Goal: Transaction & Acquisition: Purchase product/service

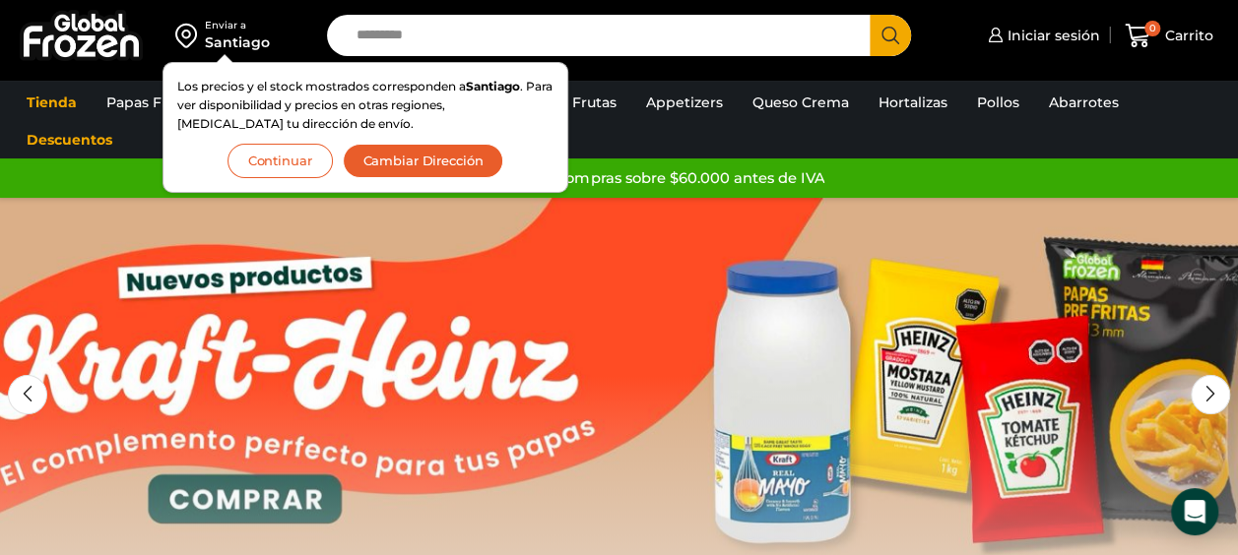
click at [314, 158] on button "Continuar" at bounding box center [279, 161] width 105 height 34
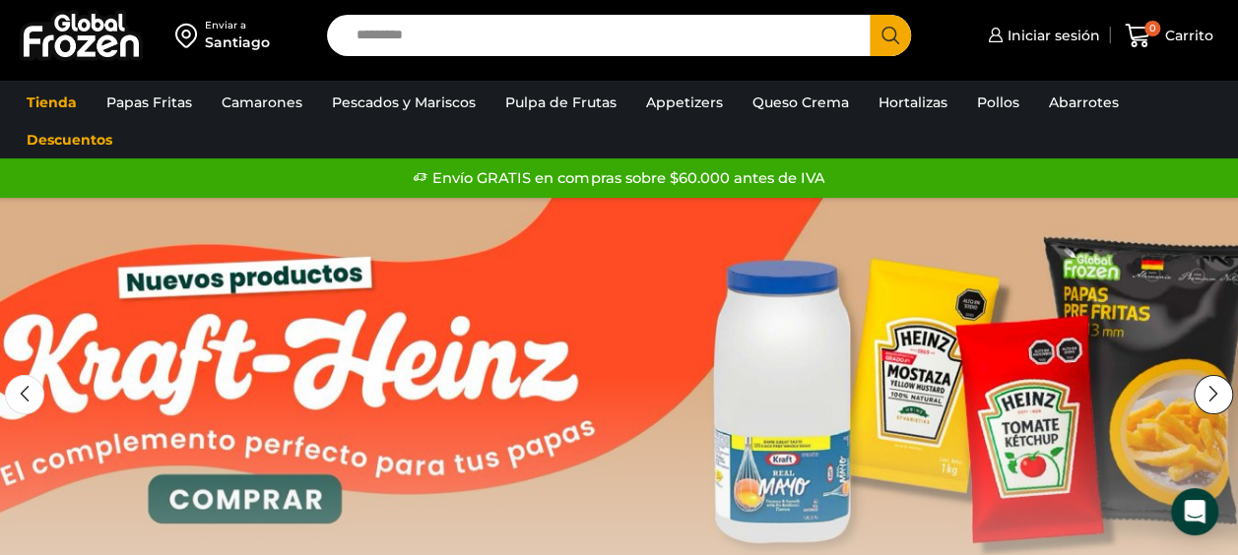
click at [1218, 388] on div "Next slide" at bounding box center [1212, 394] width 39 height 39
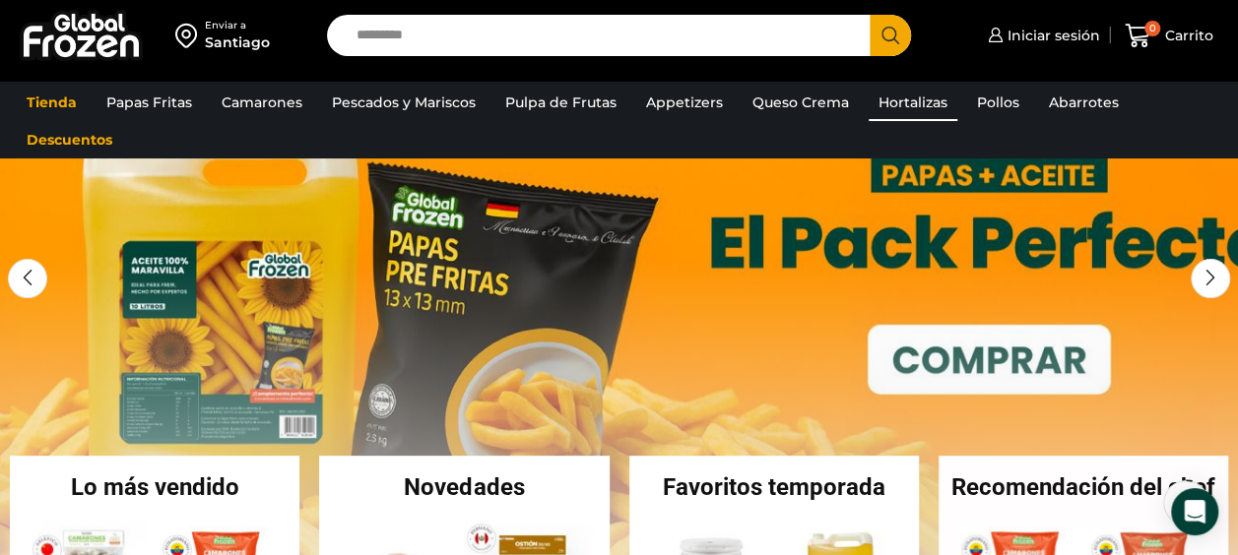
scroll to position [98, 0]
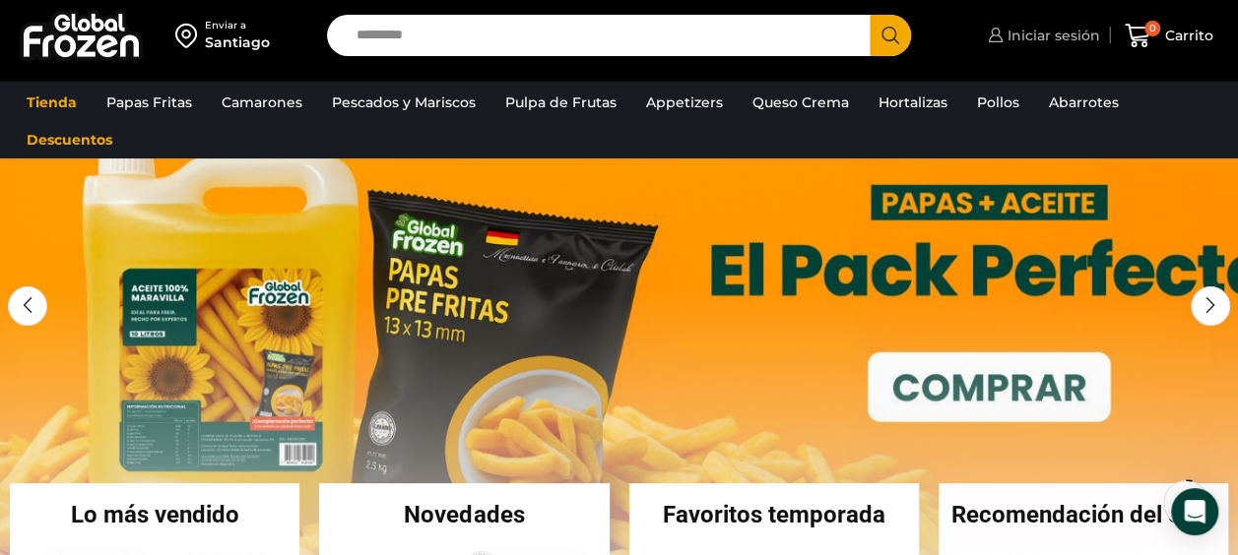
click at [1030, 34] on span "Iniciar sesión" at bounding box center [1050, 36] width 97 height 20
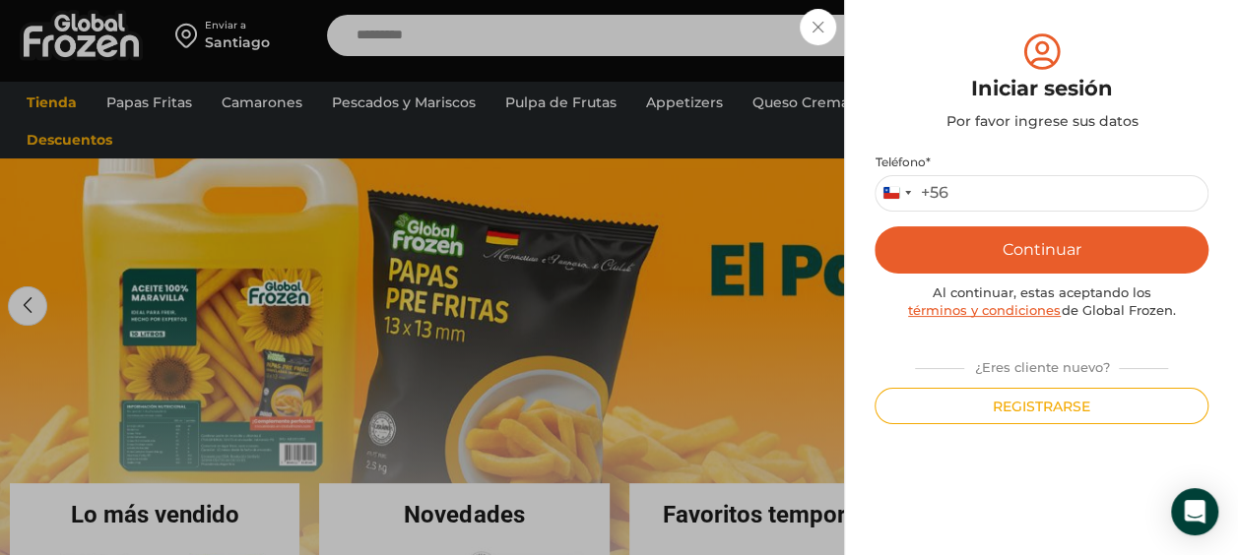
click at [983, 19] on div "Iniciar sesión Mi cuenta Login Register Iniciar sesión Por favor ingrese sus da…" at bounding box center [1041, 35] width 117 height 39
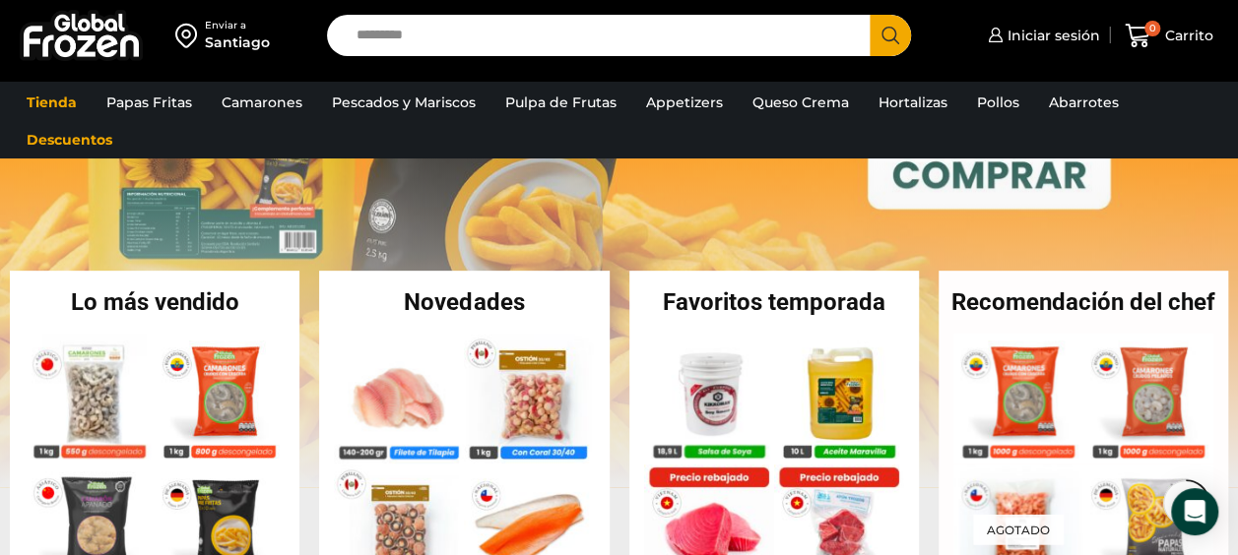
scroll to position [492, 0]
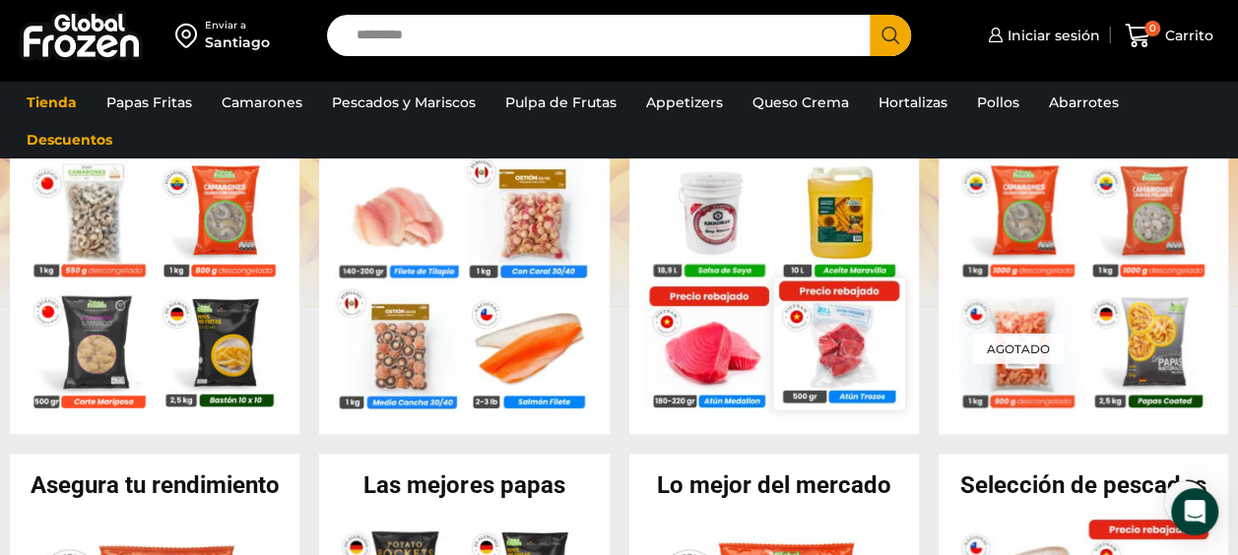
click at [863, 344] on img at bounding box center [838, 343] width 131 height 131
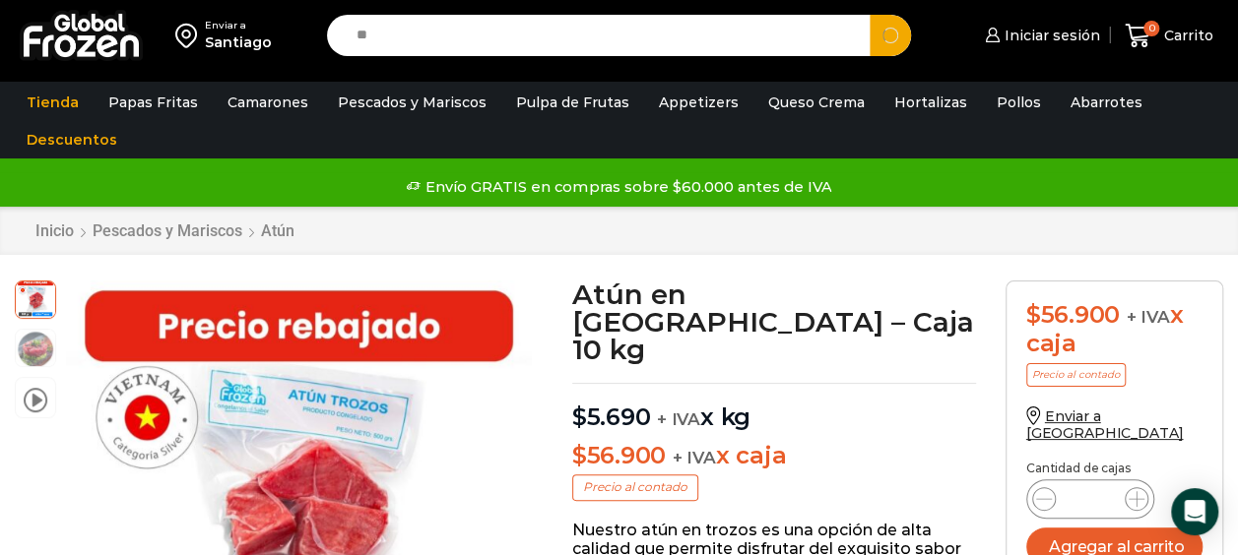
type input "*"
click at [869, 15] on button "Search" at bounding box center [889, 35] width 41 height 41
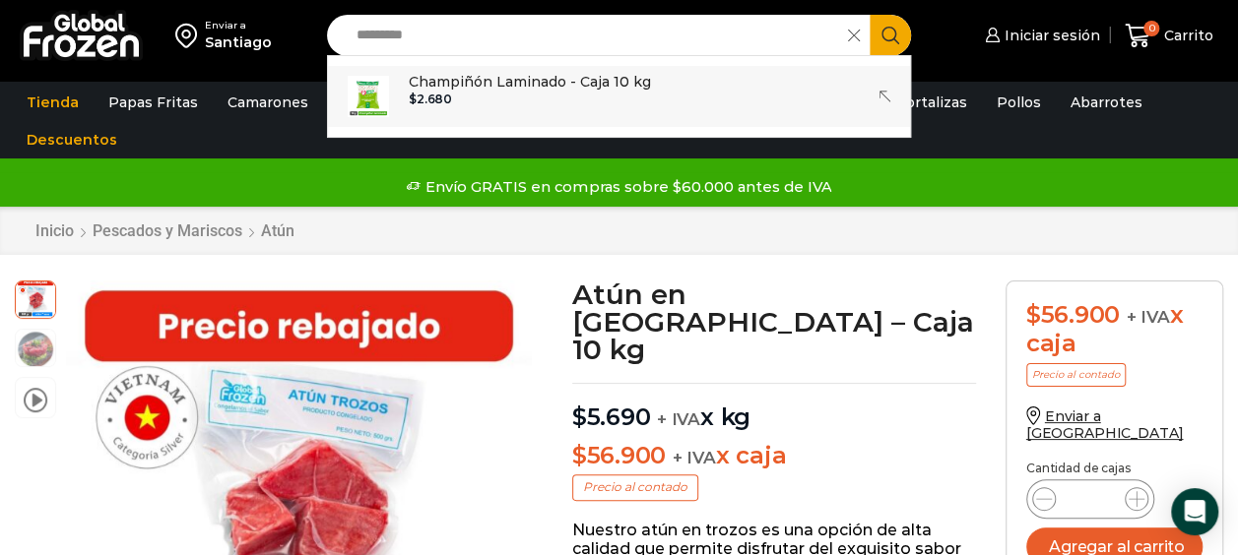
click at [603, 83] on p "Champiñón Laminado - Caja 10 kg" at bounding box center [530, 82] width 242 height 22
type input "**********"
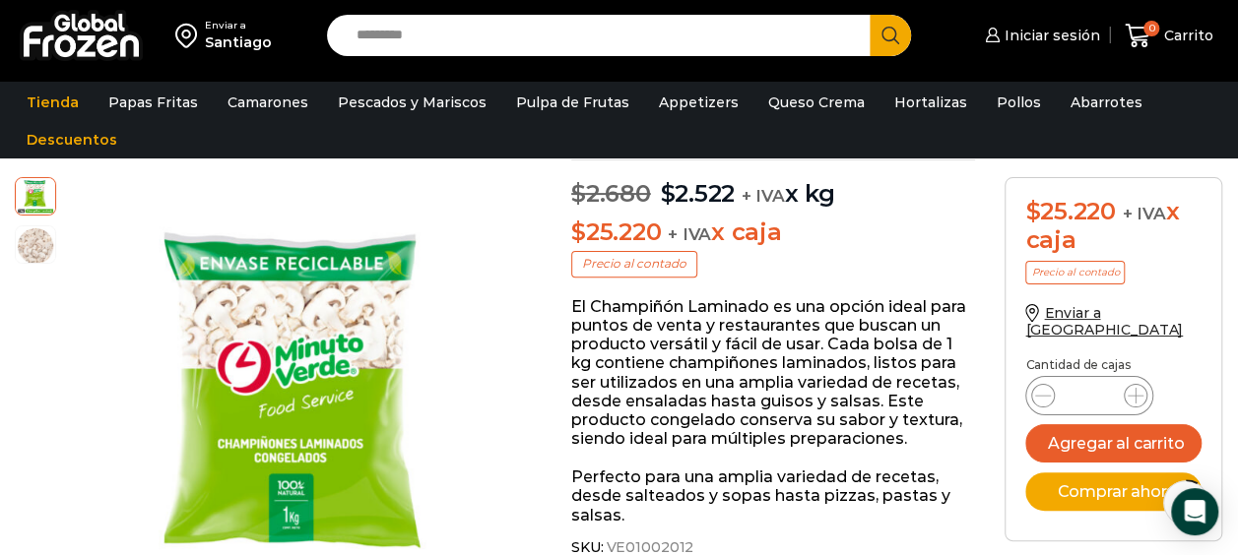
scroll to position [198, 0]
click at [550, 39] on input "Search input" at bounding box center [604, 35] width 514 height 41
type input "**********"
click at [869, 15] on button "Search" at bounding box center [889, 35] width 41 height 41
